Goal: Task Accomplishment & Management: Manage account settings

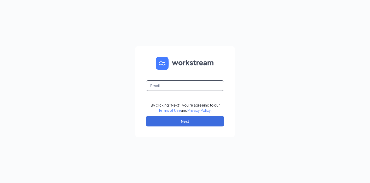
click at [189, 87] on input "text" at bounding box center [185, 85] width 78 height 10
type input "rs029523@Tacobell.com"
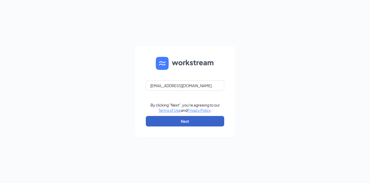
click at [180, 116] on button "Next" at bounding box center [185, 121] width 78 height 10
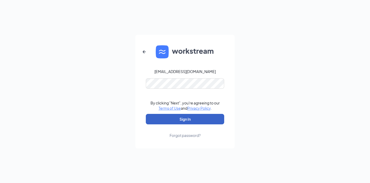
click at [169, 114] on button "Sign In" at bounding box center [185, 119] width 78 height 10
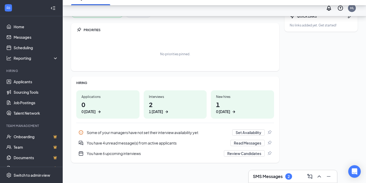
scroll to position [56, 0]
click at [283, 179] on h3 "SMS Messages" at bounding box center [268, 176] width 30 height 6
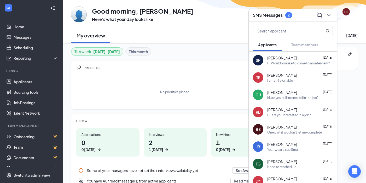
scroll to position [26, 0]
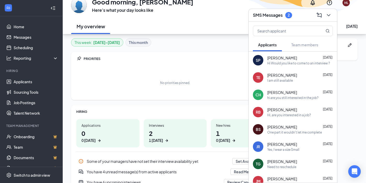
click at [162, 135] on h1 "2 1 today" at bounding box center [175, 136] width 53 height 14
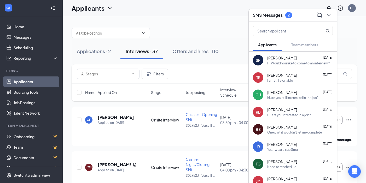
click at [333, 18] on div "SMS Messages 2" at bounding box center [293, 15] width 88 height 13
